Goal: Navigation & Orientation: Find specific page/section

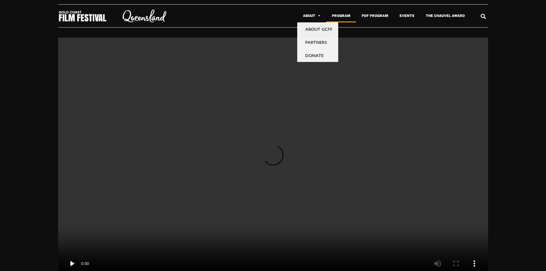
click at [349, 15] on link "Program" at bounding box center [341, 15] width 30 height 13
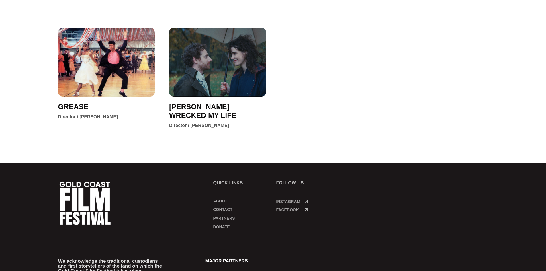
scroll to position [924, 0]
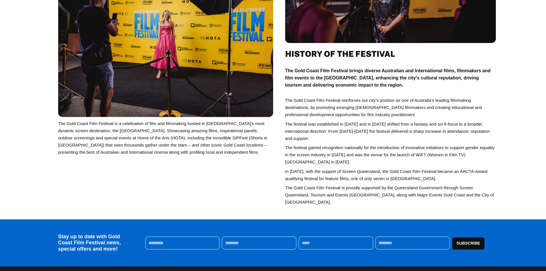
scroll to position [115, 0]
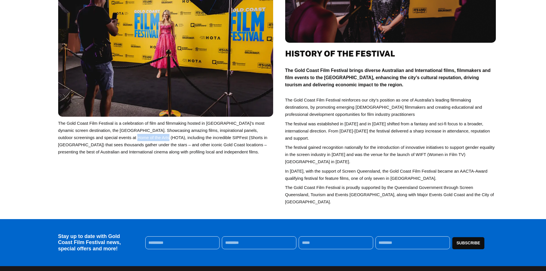
drag, startPoint x: 124, startPoint y: 140, endPoint x: 92, endPoint y: 136, distance: 31.7
click at [92, 136] on span "howcasing amazing films, inspirational panels, outdoor screenings and special e…" at bounding box center [162, 141] width 209 height 26
copy span "Home of the Arts"
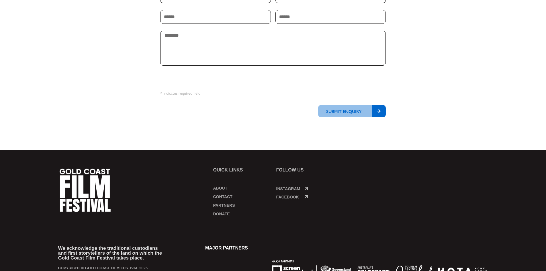
scroll to position [176, 0]
